Goal: Information Seeking & Learning: Understand process/instructions

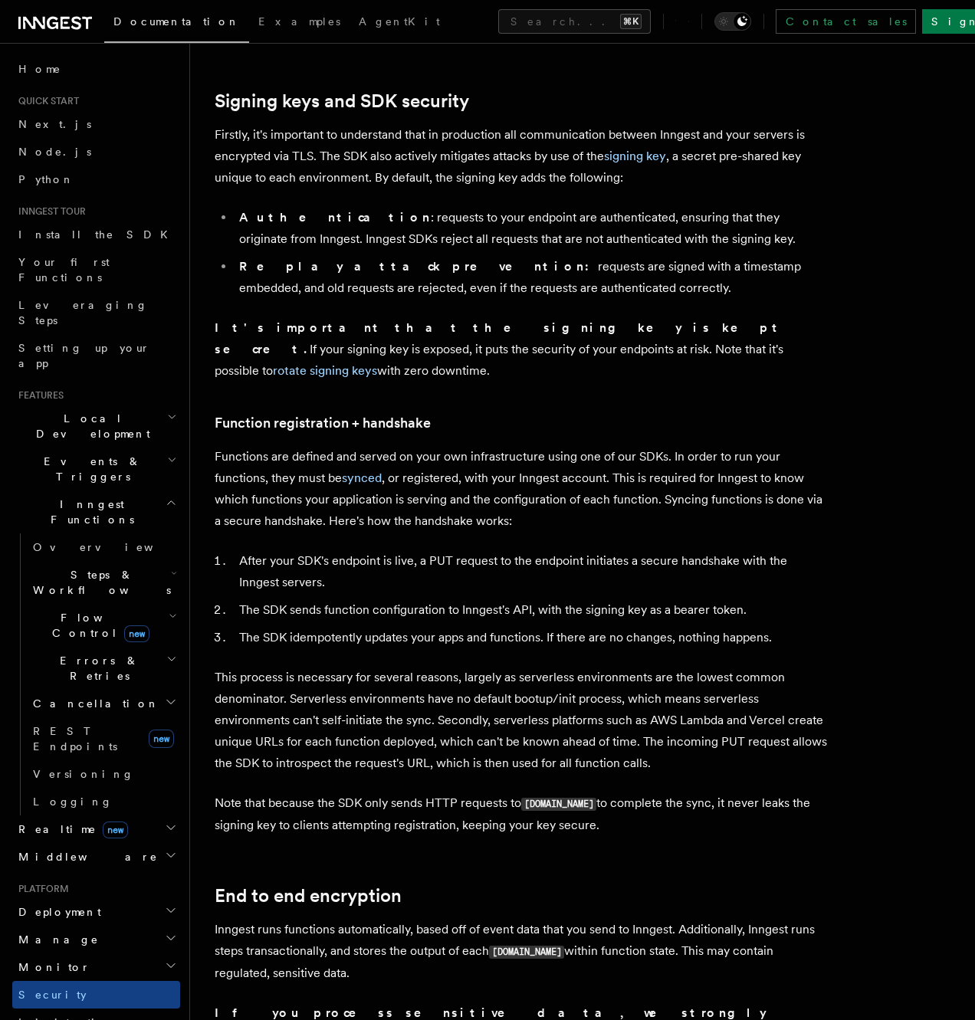
scroll to position [333, 0]
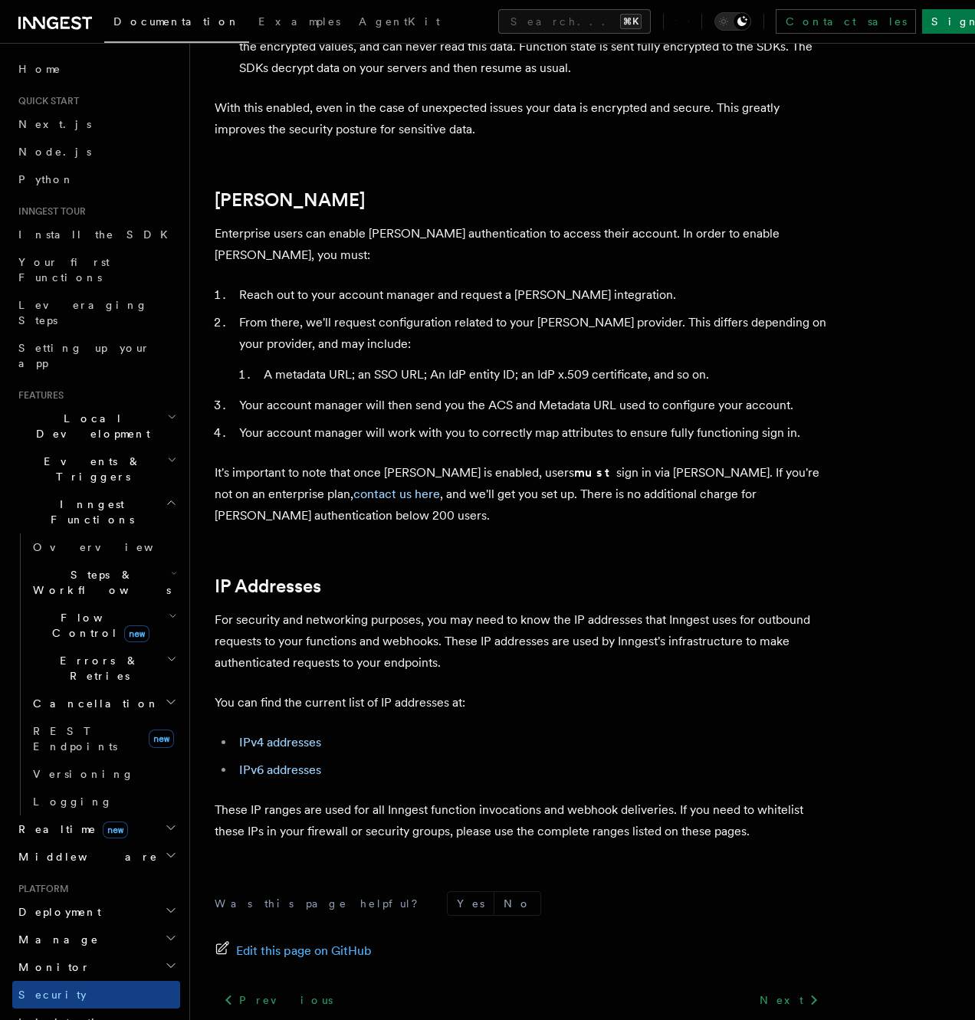
scroll to position [1620, 0]
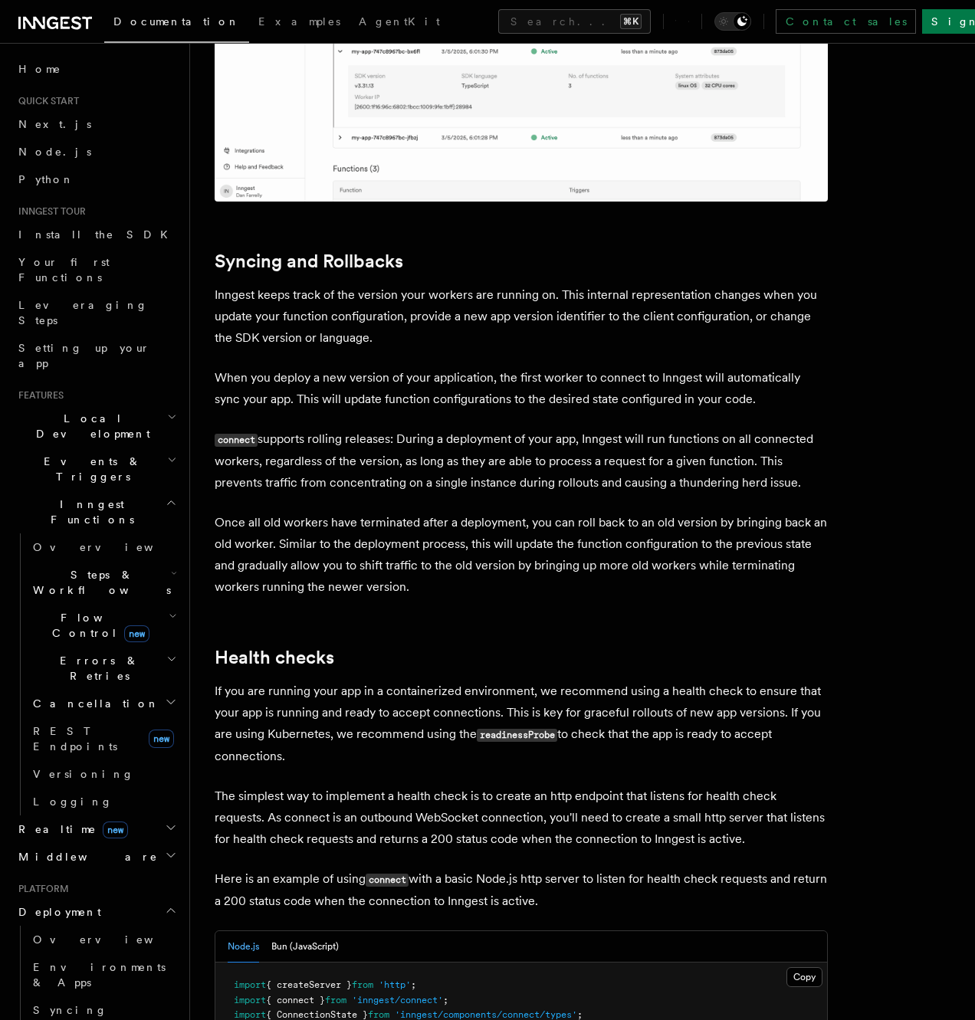
scroll to position [5785, 0]
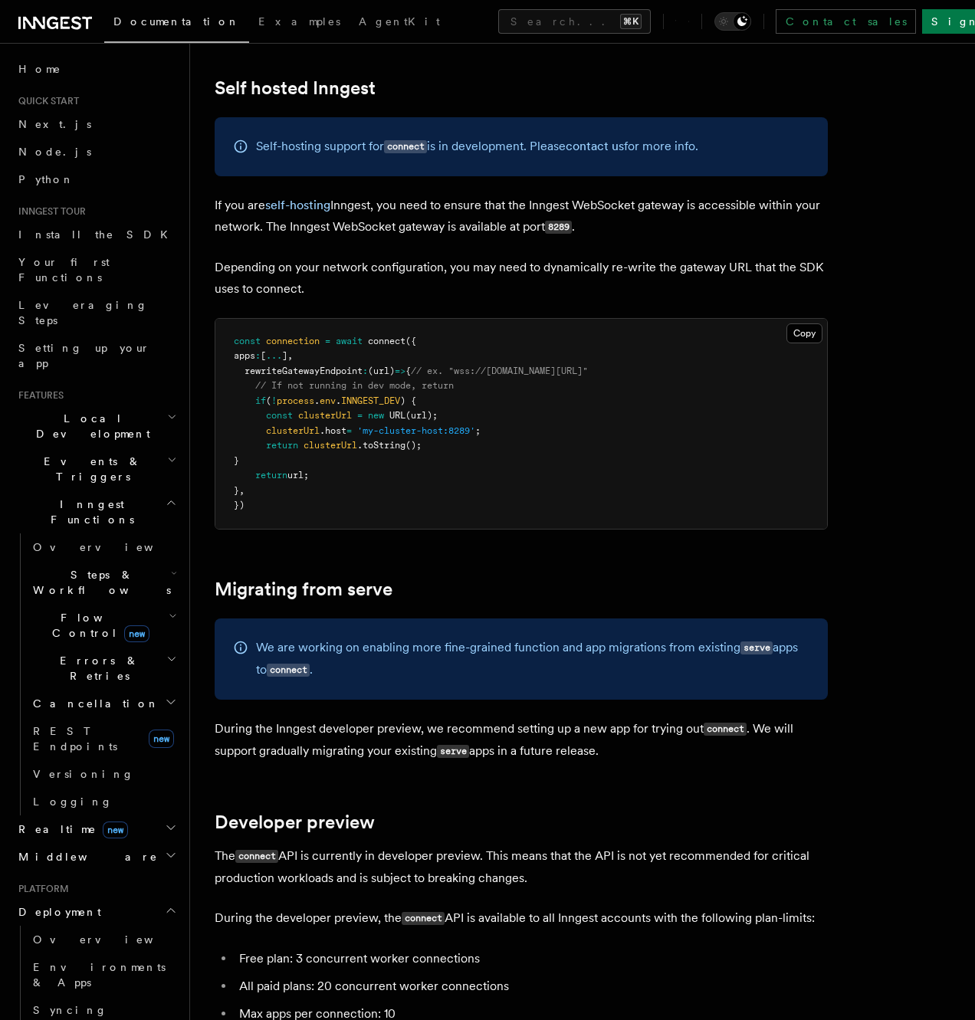
scroll to position [7607, 0]
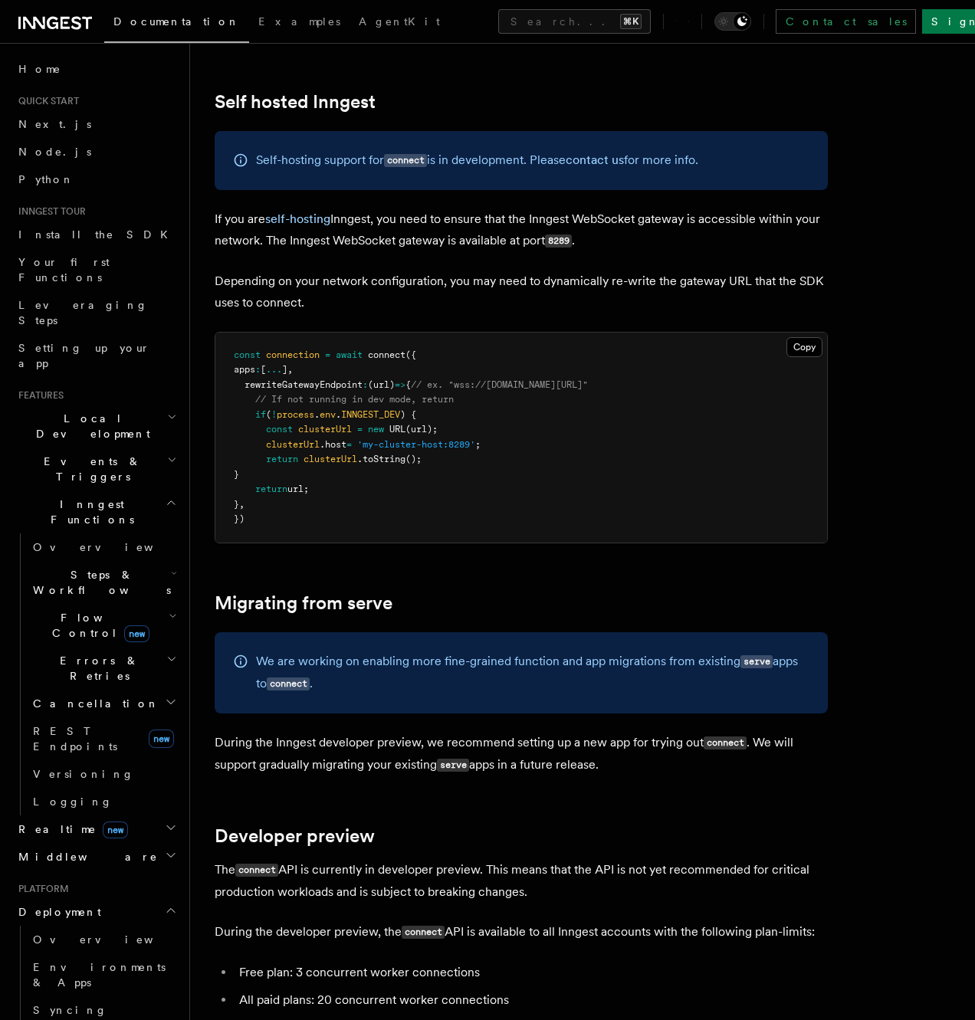
click at [766, 592] on h2 "Migrating from serve" at bounding box center [521, 602] width 613 height 21
click at [764, 592] on h2 "Migrating from serve" at bounding box center [521, 602] width 613 height 21
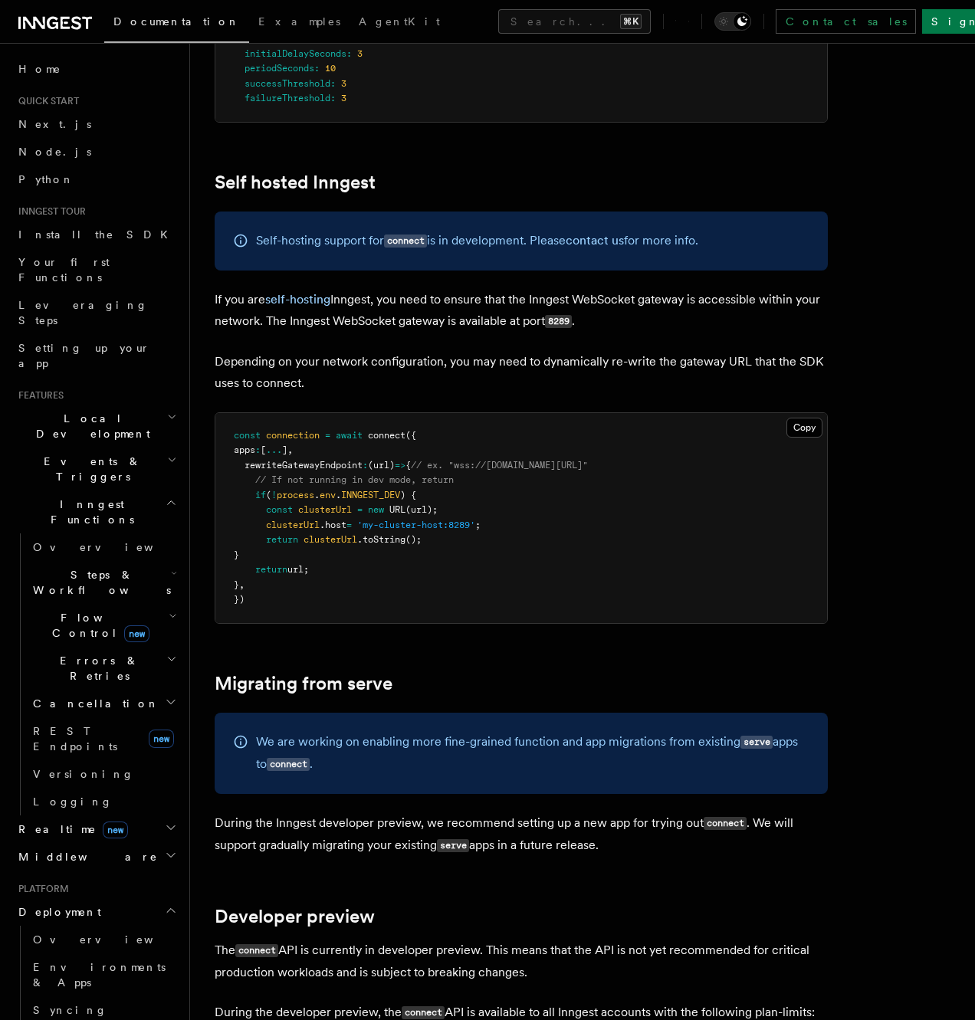
scroll to position [7534, 0]
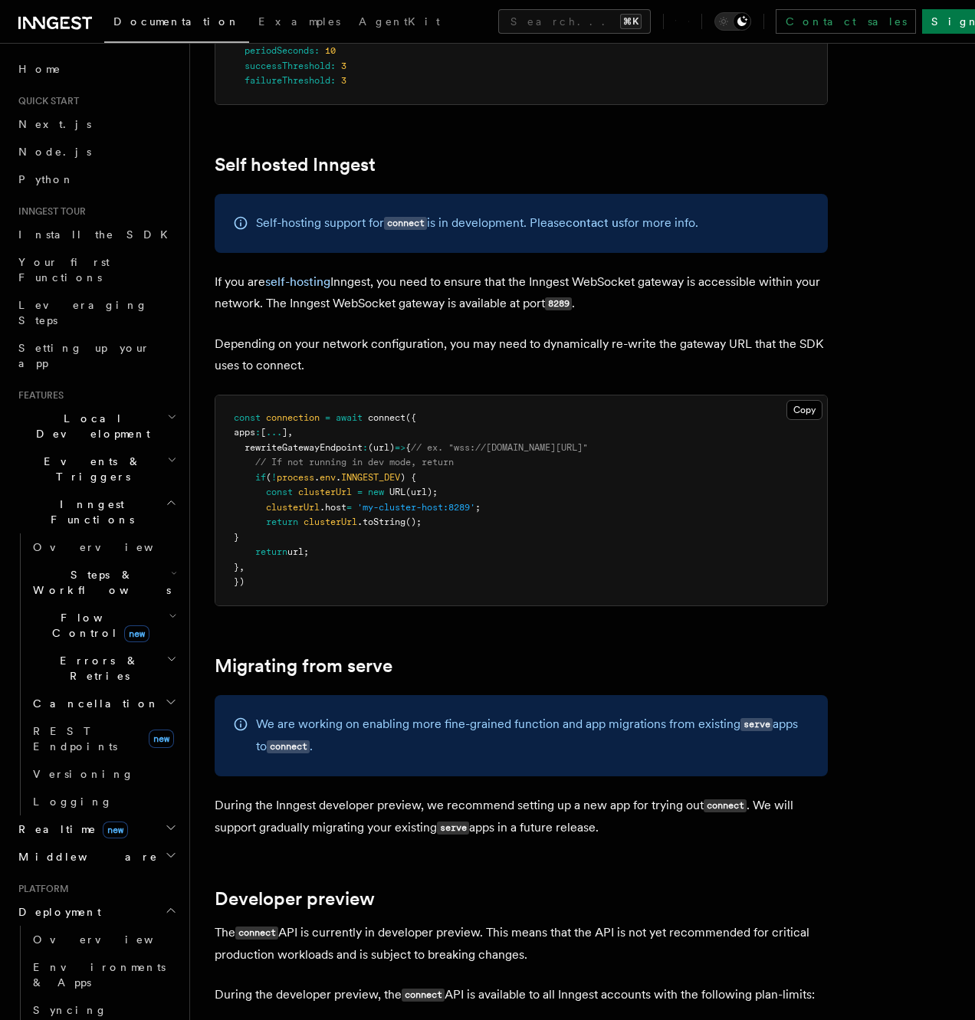
click at [759, 493] on pre "const connection = await connect ({ apps : [ ... ] , rewriteGatewayEndpoint : (…" at bounding box center [521, 501] width 612 height 210
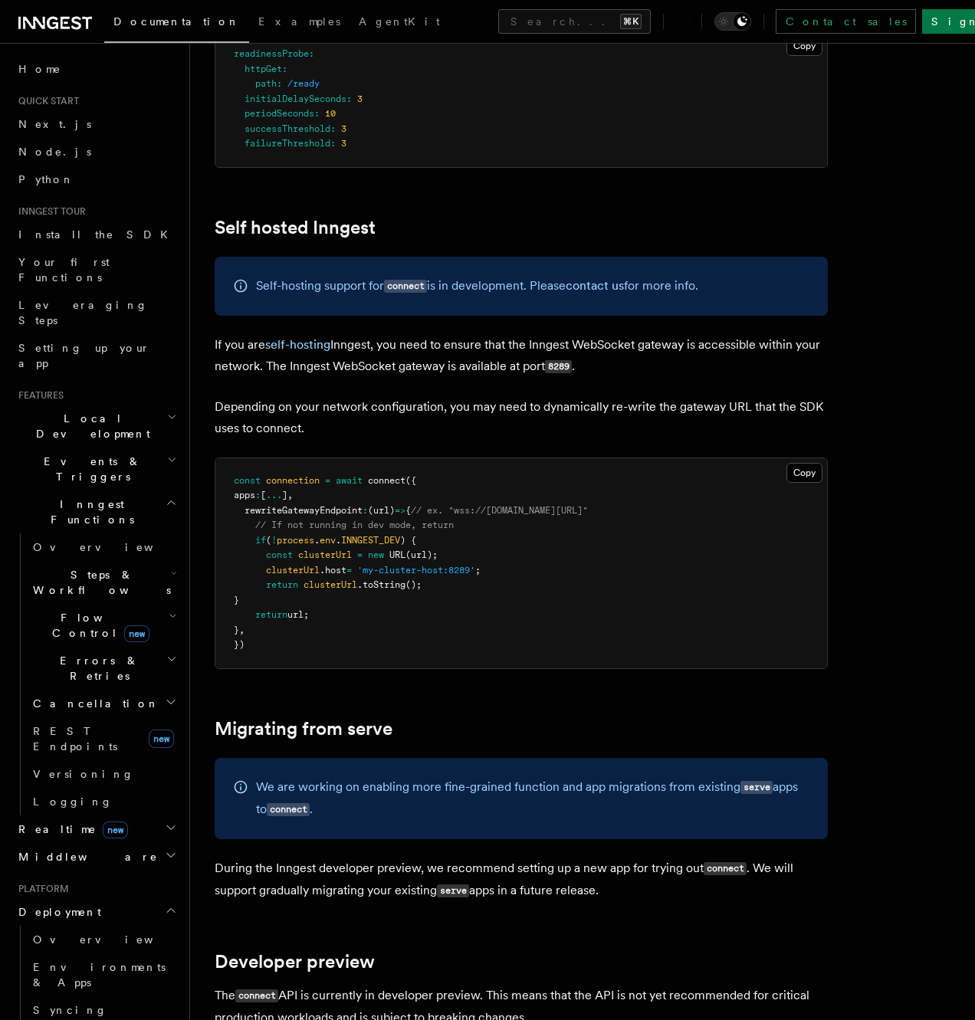
scroll to position [7480, 0]
drag, startPoint x: 265, startPoint y: 535, endPoint x: 245, endPoint y: 543, distance: 21.6
click at [263, 537] on pre "const connection = await connect ({ apps : [ ... ] , rewriteGatewayEndpoint : (…" at bounding box center [521, 564] width 612 height 210
click at [245, 543] on pre "const connection = await connect ({ apps : [ ... ] , rewriteGatewayEndpoint : (…" at bounding box center [521, 564] width 612 height 210
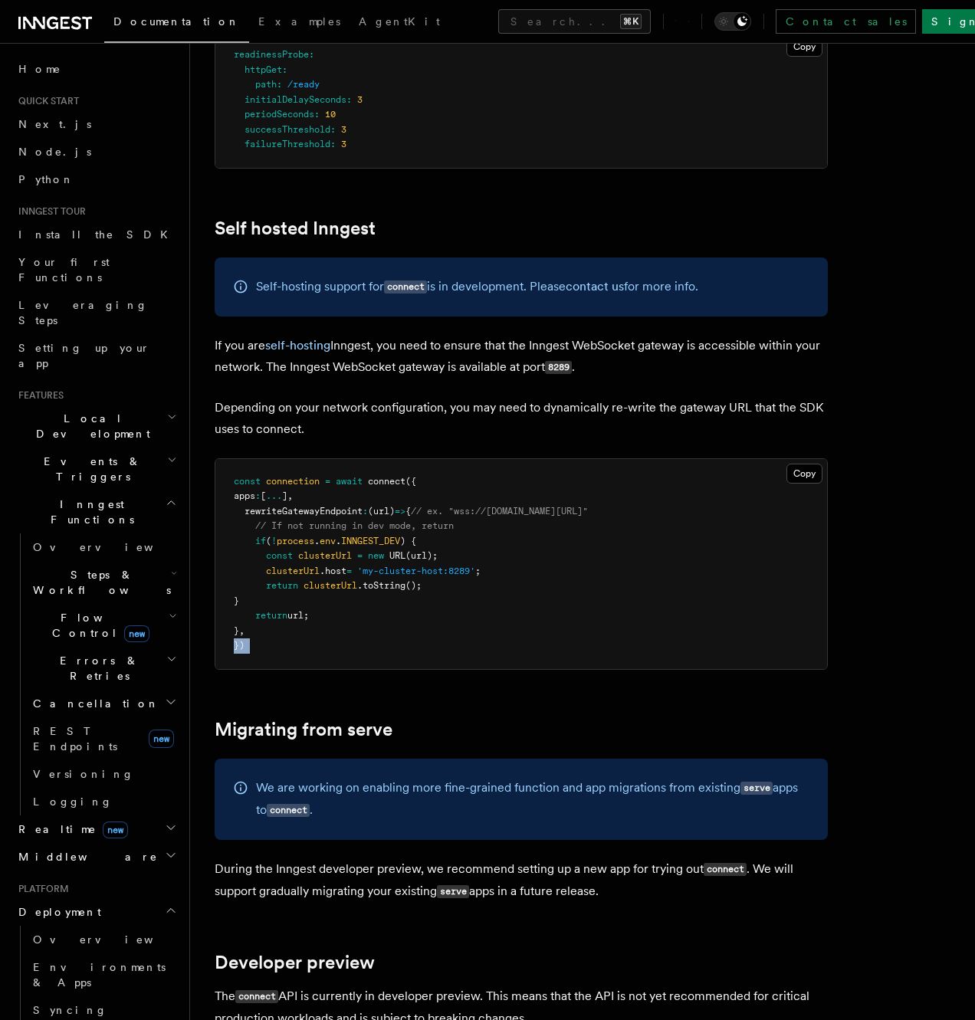
click at [245, 543] on pre "const connection = await connect ({ apps : [ ... ] , rewriteGatewayEndpoint : (…" at bounding box center [521, 564] width 612 height 210
click at [290, 546] on pre "const connection = await connect ({ apps : [ ... ] , rewriteGatewayEndpoint : (…" at bounding box center [521, 564] width 612 height 210
drag, startPoint x: 311, startPoint y: 540, endPoint x: 328, endPoint y: 530, distance: 19.6
click at [313, 539] on pre "const connection = await connect ({ apps : [ ... ] , rewriteGatewayEndpoint : (…" at bounding box center [521, 564] width 612 height 210
click at [337, 524] on pre "const connection = await connect ({ apps : [ ... ] , rewriteGatewayEndpoint : (…" at bounding box center [521, 564] width 612 height 210
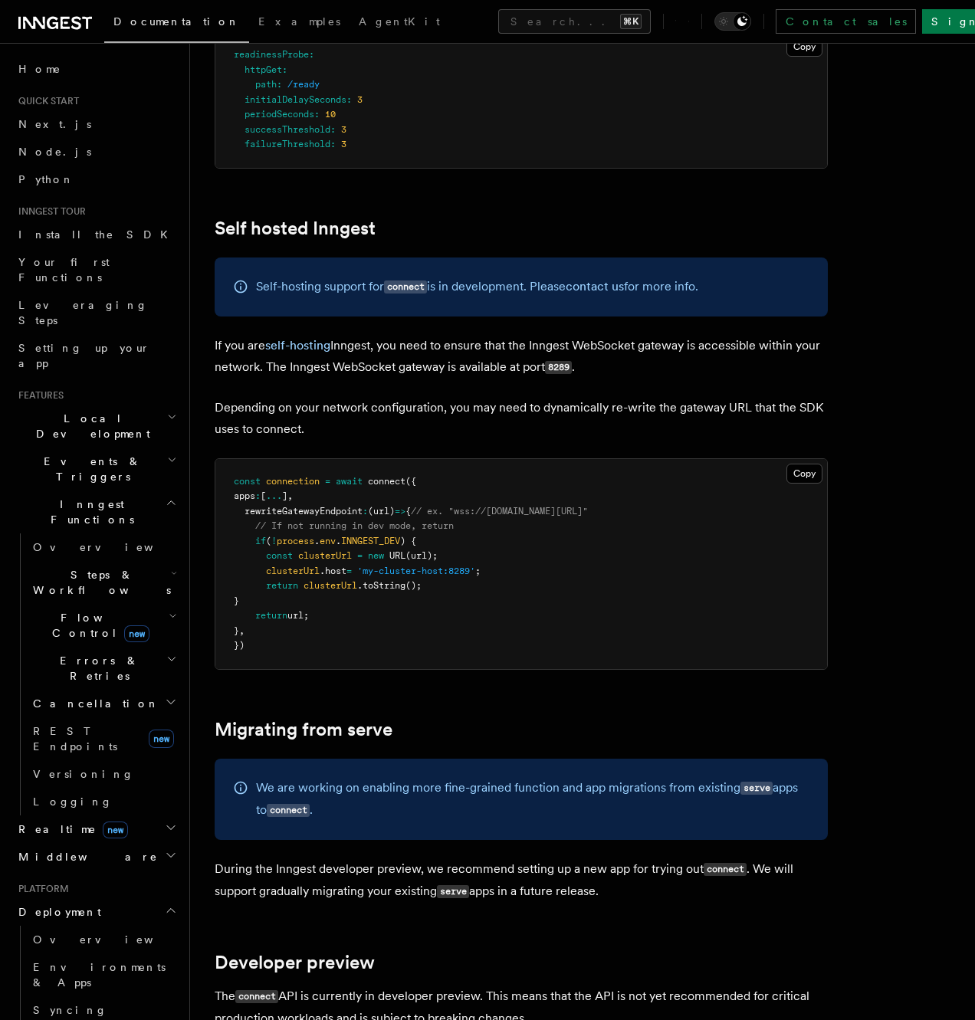
click at [383, 537] on pre "const connection = await connect ({ apps : [ ... ] , rewriteGatewayEndpoint : (…" at bounding box center [521, 564] width 612 height 210
click at [323, 397] on p "Depending on your network configuration, you may need to dynamically re-write t…" at bounding box center [521, 418] width 613 height 43
click at [372, 459] on pre "const connection = await connect ({ apps : [ ... ] , rewriteGatewayEndpoint : (…" at bounding box center [521, 564] width 612 height 210
click at [394, 459] on pre "const connection = await connect ({ apps : [ ... ] , rewriteGatewayEndpoint : (…" at bounding box center [521, 564] width 612 height 210
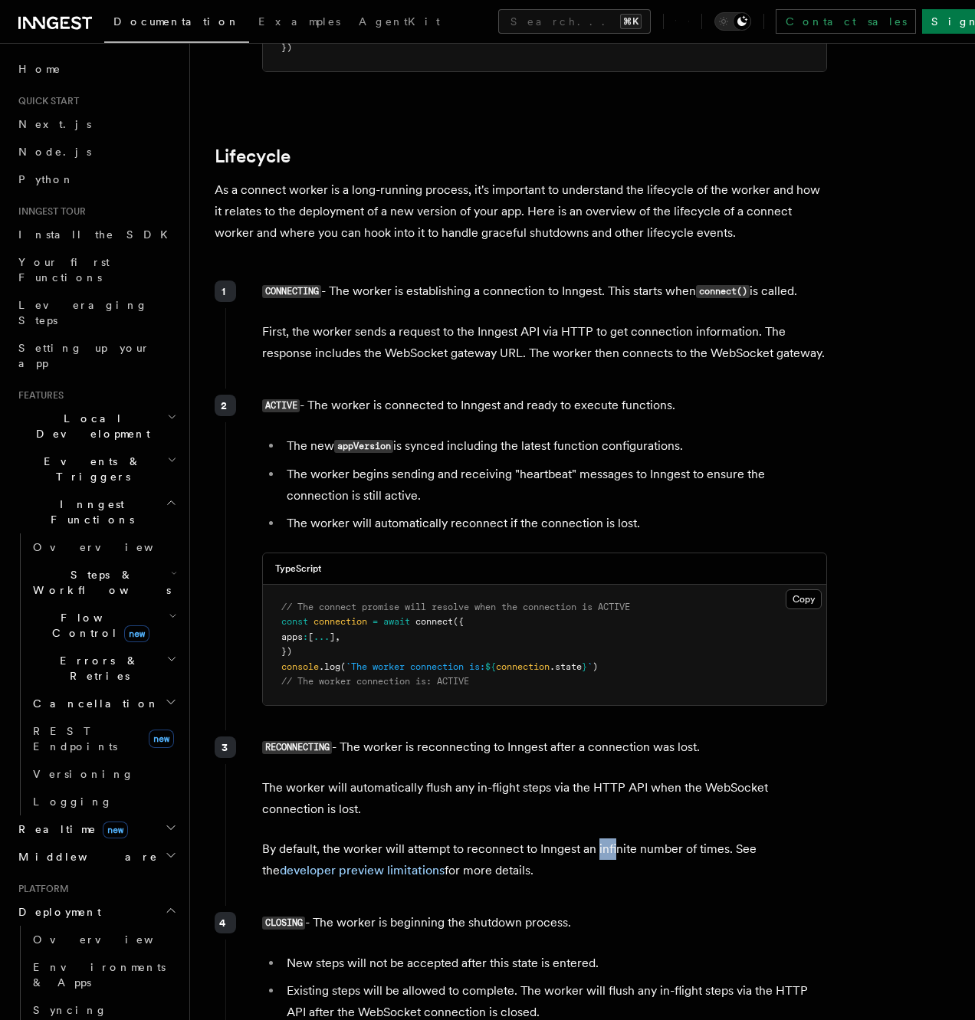
scroll to position [3541, 0]
